Goal: Transaction & Acquisition: Download file/media

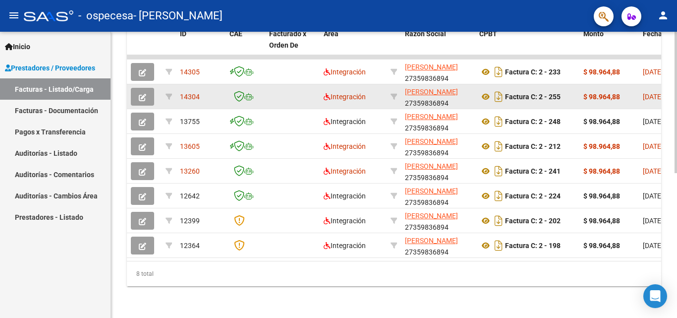
scroll to position [293, 0]
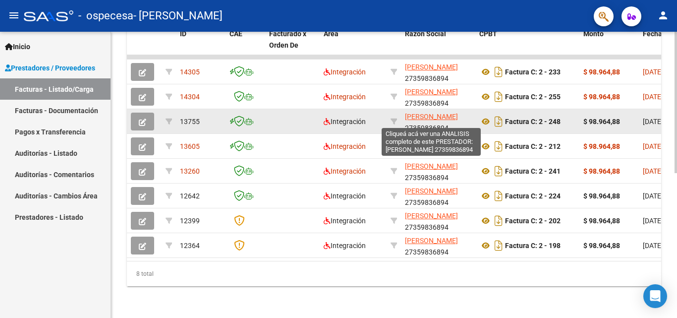
click at [435, 113] on span "[PERSON_NAME]" at bounding box center [431, 117] width 53 height 8
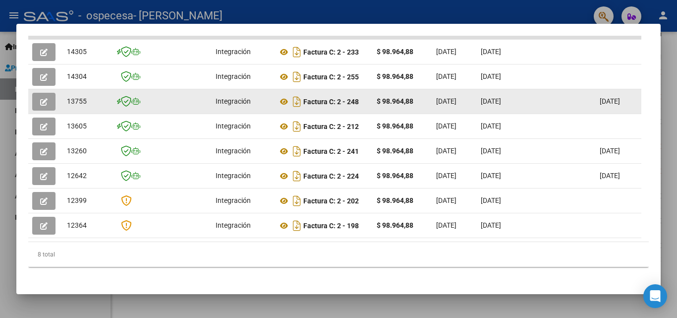
scroll to position [284, 0]
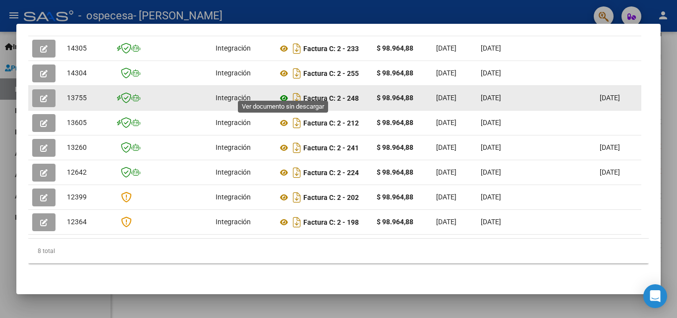
click at [281, 92] on icon at bounding box center [284, 98] width 13 height 12
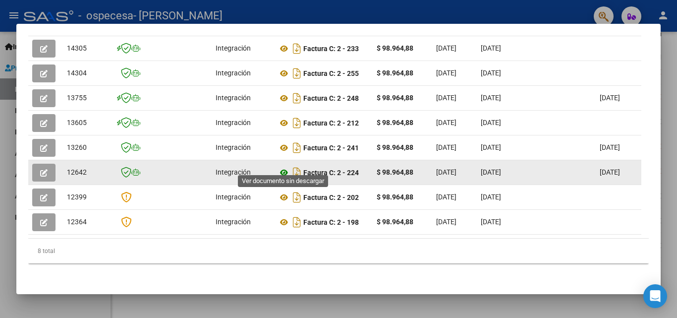
click at [283, 167] on icon at bounding box center [284, 173] width 13 height 12
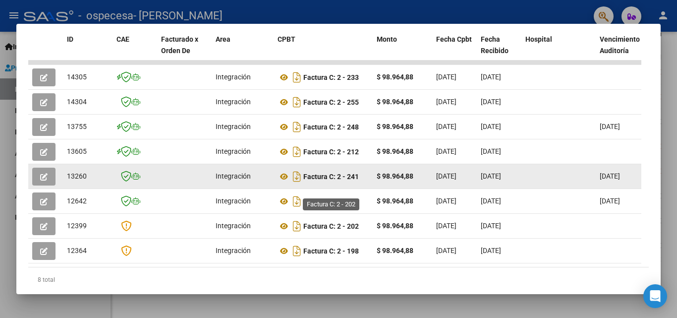
scroll to position [234, 0]
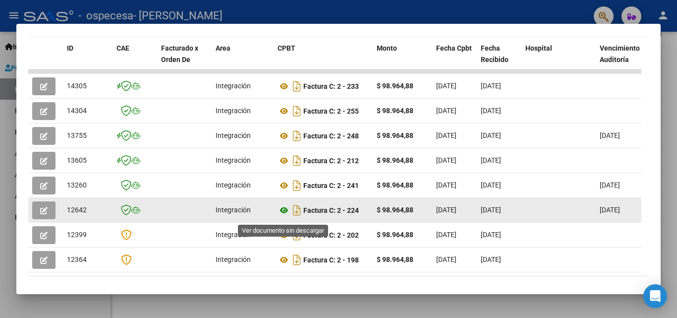
click at [283, 215] on icon at bounding box center [284, 210] width 13 height 12
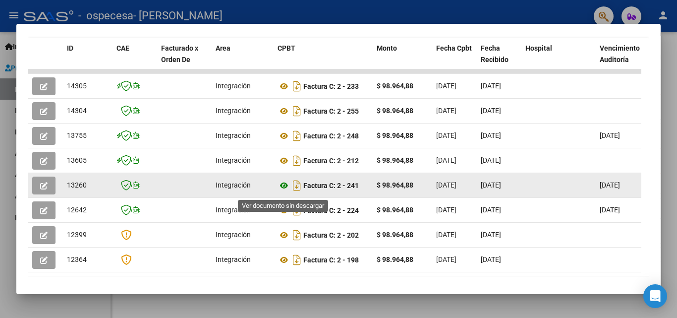
click at [280, 191] on icon at bounding box center [284, 186] width 13 height 12
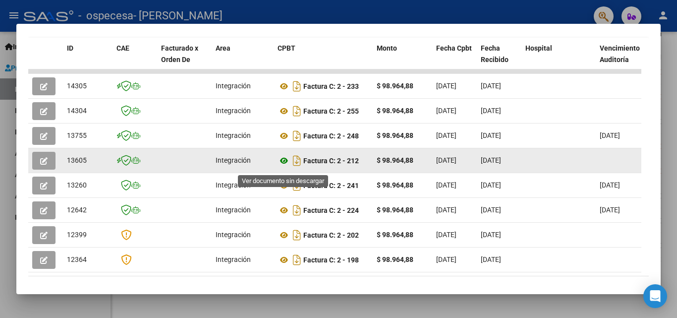
click at [281, 165] on icon at bounding box center [284, 161] width 13 height 12
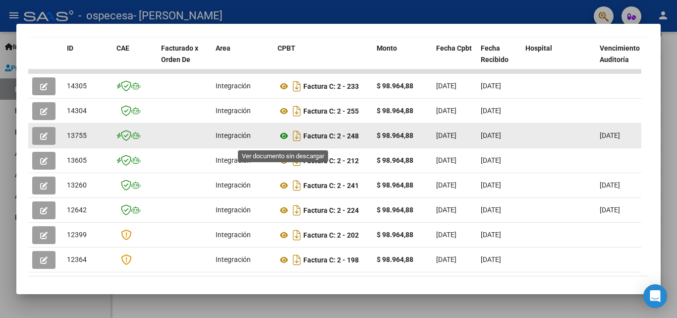
click at [285, 142] on icon at bounding box center [284, 136] width 13 height 12
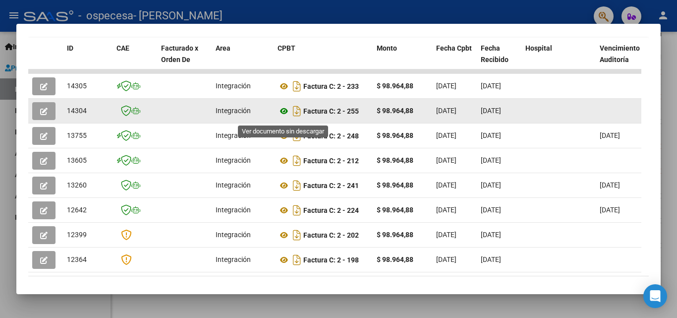
click at [283, 116] on icon at bounding box center [284, 111] width 13 height 12
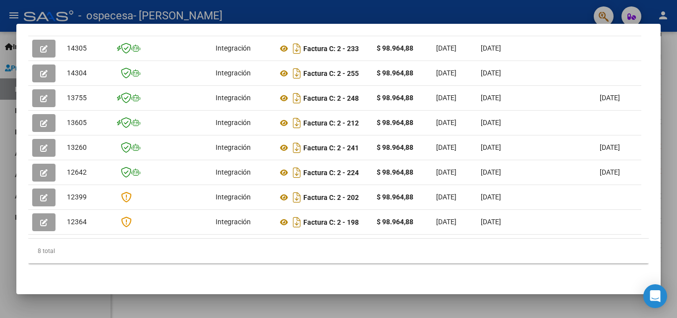
scroll to position [284, 0]
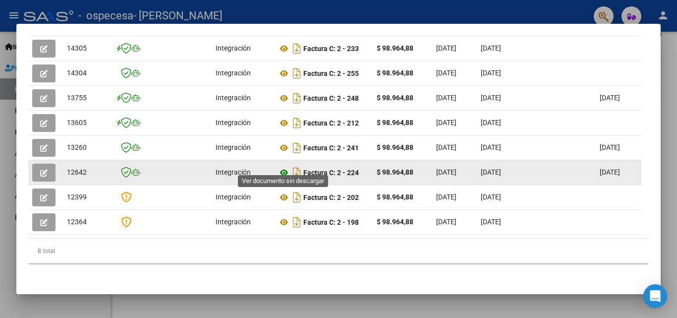
click at [283, 167] on icon at bounding box center [284, 173] width 13 height 12
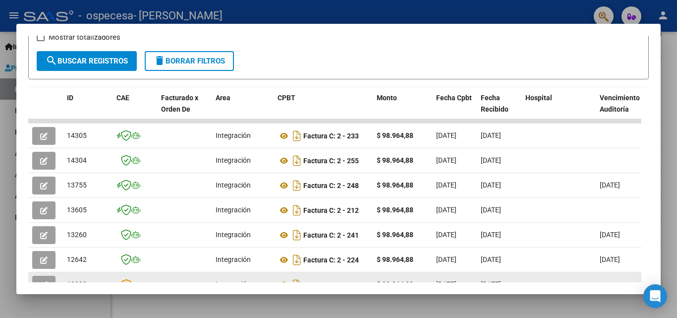
scroll to position [234, 0]
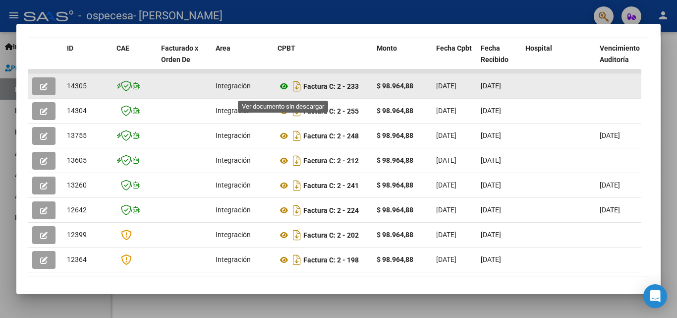
click at [286, 91] on icon at bounding box center [284, 86] width 13 height 12
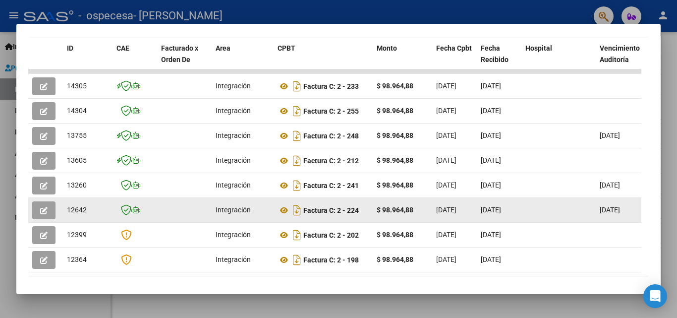
scroll to position [284, 0]
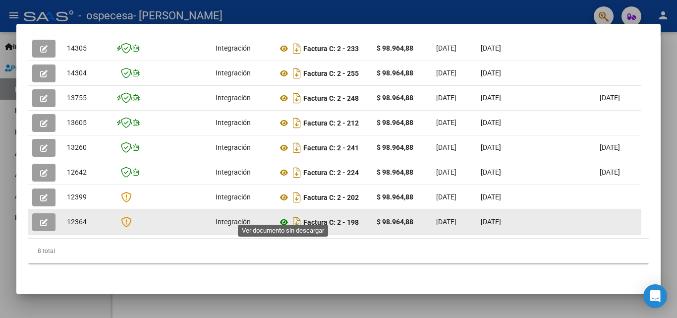
click at [284, 216] on icon at bounding box center [284, 222] width 13 height 12
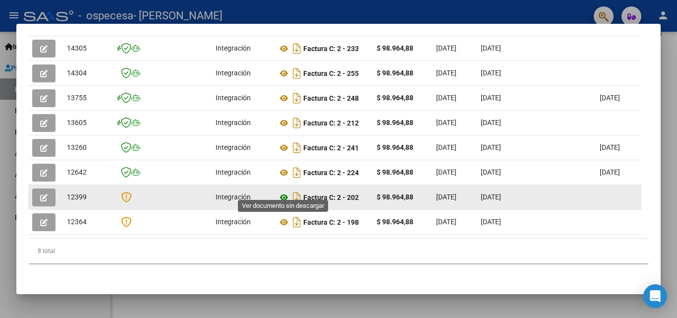
click at [285, 191] on icon at bounding box center [284, 197] width 13 height 12
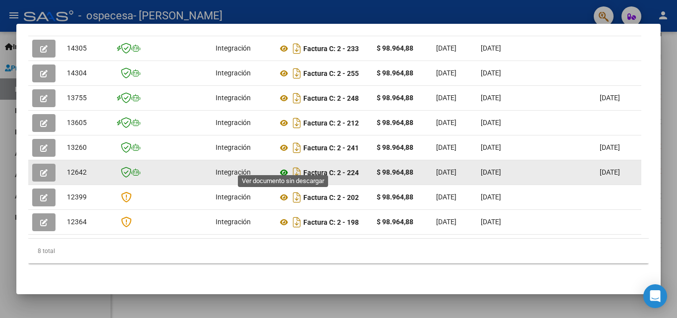
click at [284, 167] on icon at bounding box center [284, 173] width 13 height 12
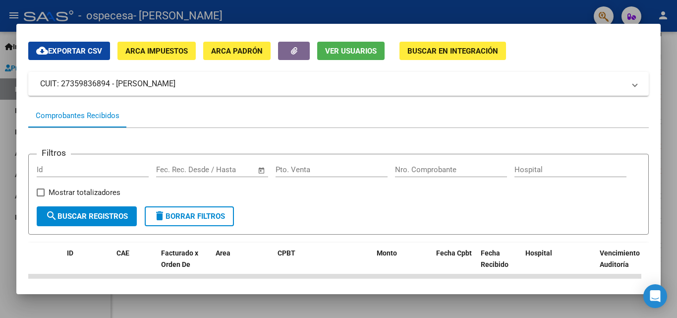
scroll to position [50, 0]
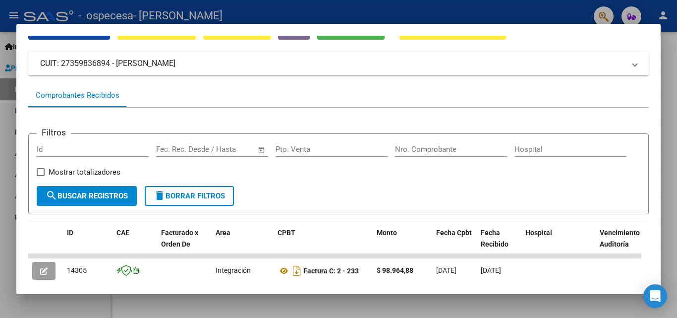
click at [436, 148] on input "Nro. Comprobante" at bounding box center [451, 149] width 112 height 9
type input "233"
click at [113, 199] on span "search Buscar Registros" at bounding box center [87, 195] width 82 height 9
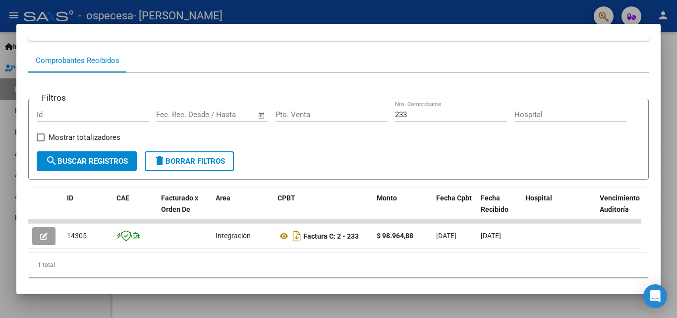
scroll to position [110, 0]
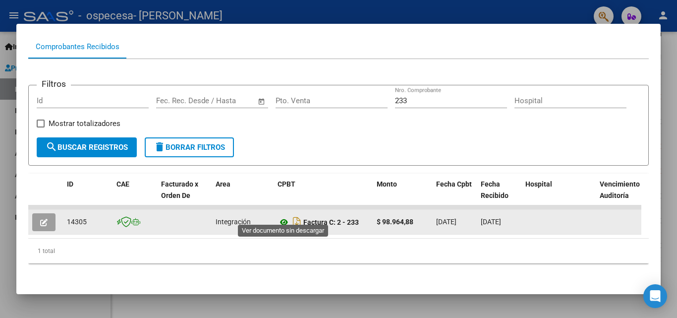
click at [286, 216] on icon at bounding box center [284, 222] width 13 height 12
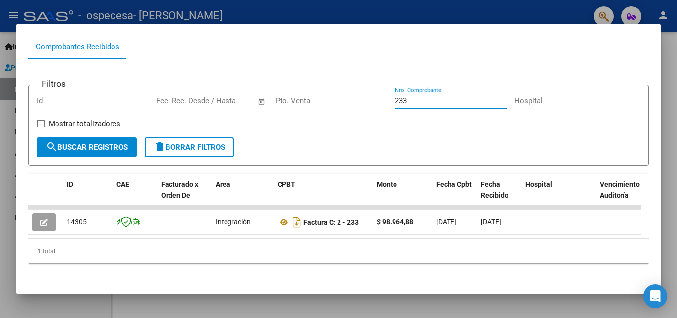
drag, startPoint x: 414, startPoint y: 86, endPoint x: 377, endPoint y: 87, distance: 36.7
click at [377, 93] on div "Filtros Id Fecha inicio – Fecha fin Fec. Rec. Desde / Hasta Pto. Venta 233 Nro.…" at bounding box center [339, 115] width 604 height 44
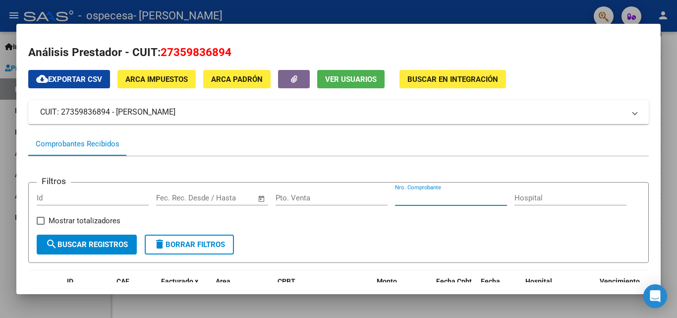
scroll to position [0, 0]
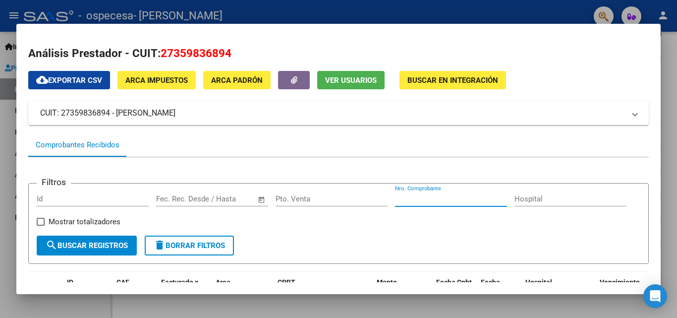
click at [564, 301] on div at bounding box center [338, 159] width 677 height 318
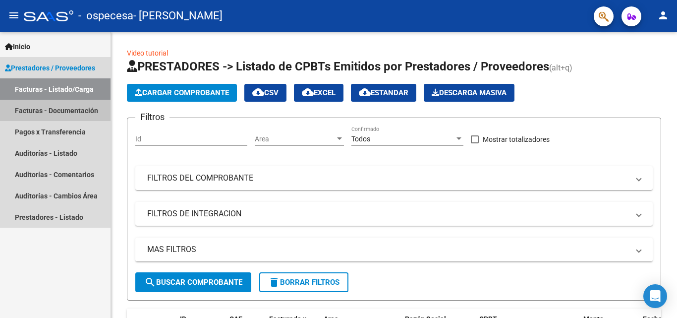
click at [70, 114] on link "Facturas - Documentación" at bounding box center [55, 110] width 111 height 21
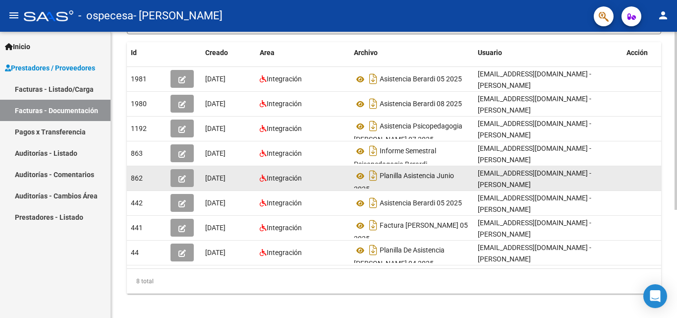
scroll to position [174, 0]
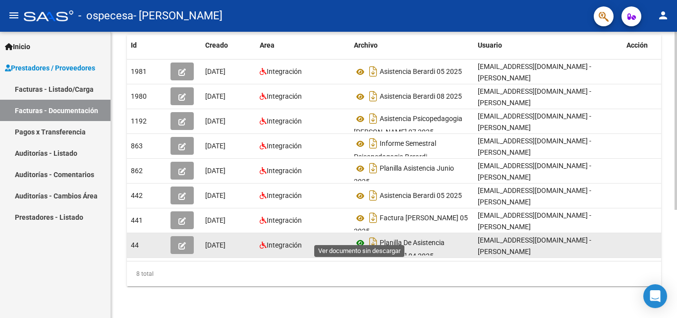
click at [362, 237] on icon at bounding box center [360, 243] width 13 height 12
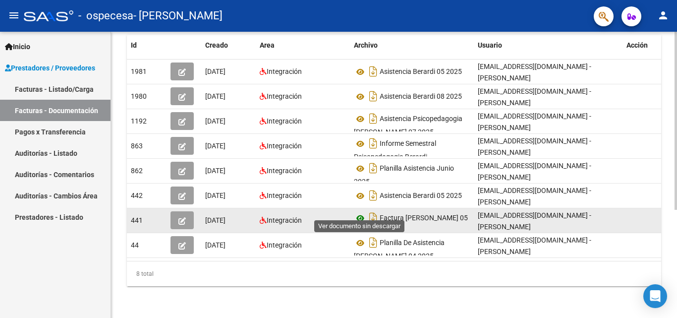
click at [365, 212] on icon at bounding box center [360, 218] width 13 height 12
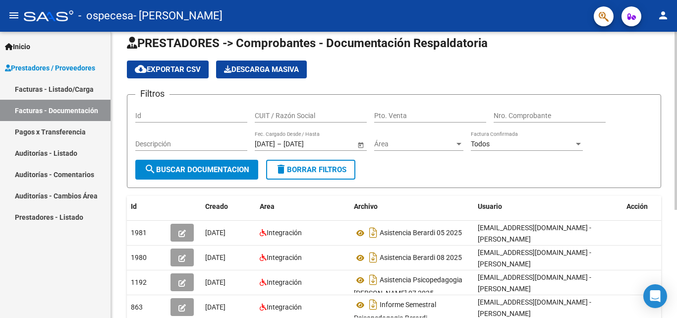
scroll to position [0, 0]
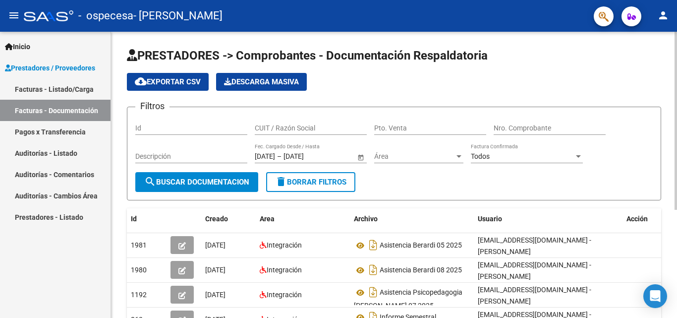
click at [673, 92] on div "PRESTADORES -> Comprobantes - Documentación Respaldatoria cloud_download Export…" at bounding box center [395, 262] width 569 height 460
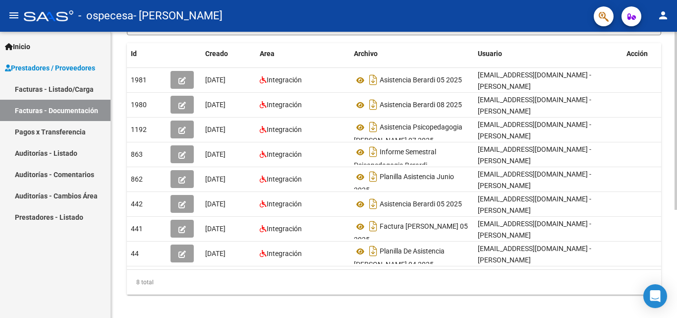
scroll to position [174, 0]
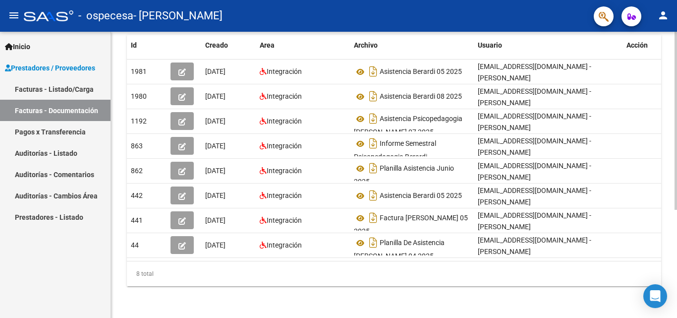
click at [670, 213] on div "PRESTADORES -> Comprobantes - Documentación Respaldatoria cloud_download Export…" at bounding box center [395, 88] width 569 height 460
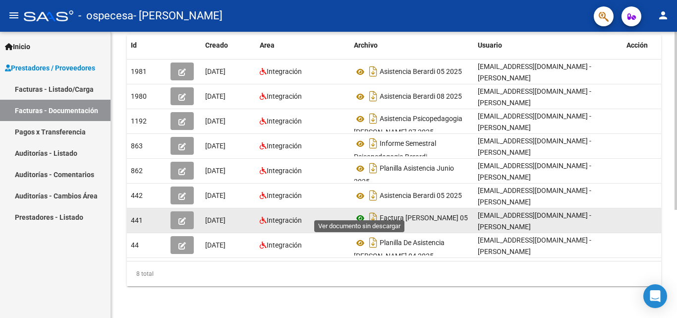
click at [363, 212] on icon at bounding box center [360, 218] width 13 height 12
